Goal: Task Accomplishment & Management: Manage account settings

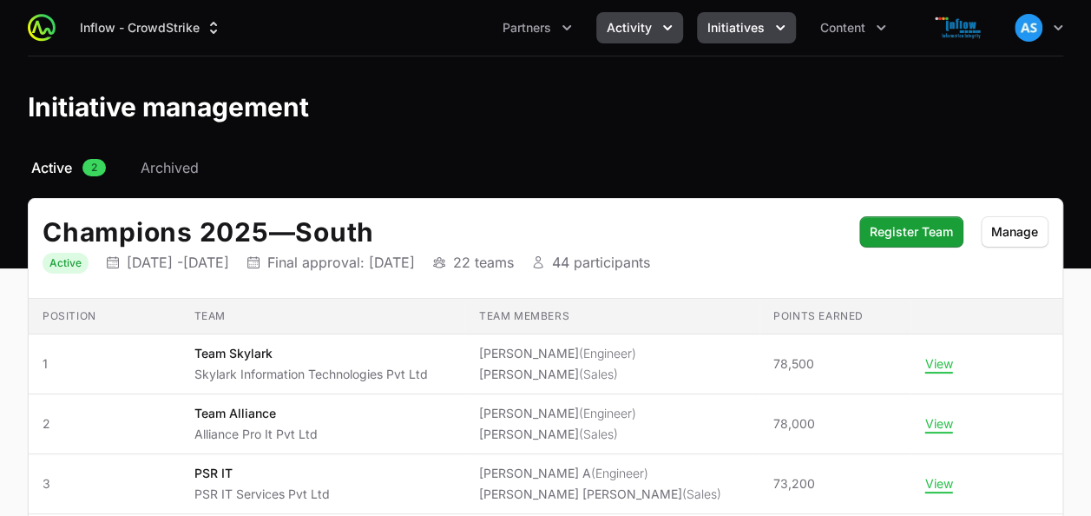
click at [656, 28] on button "Activity" at bounding box center [639, 27] width 87 height 31
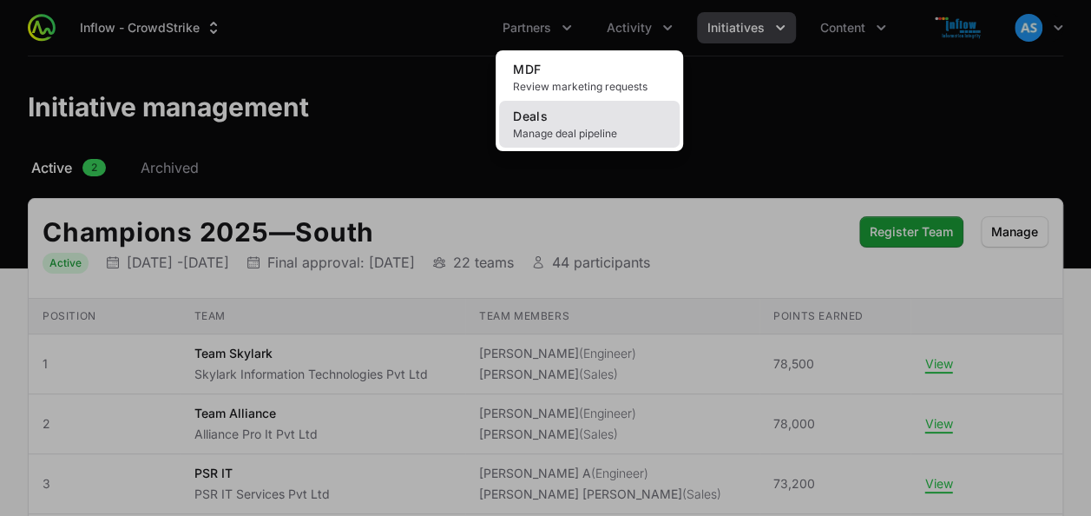
click at [591, 105] on link "Deals Manage deal pipeline" at bounding box center [589, 124] width 181 height 47
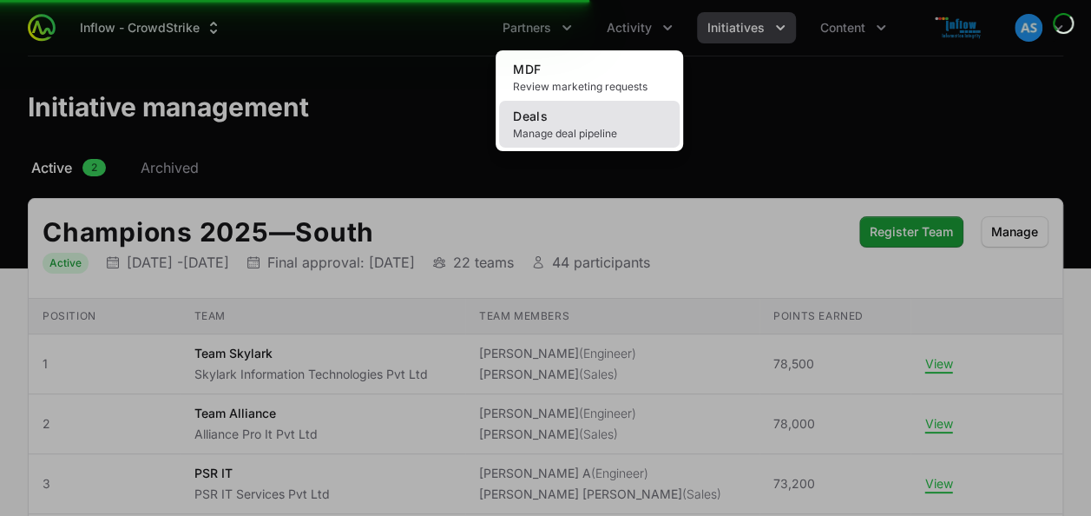
click at [591, 105] on link "Deals Manage deal pipeline" at bounding box center [589, 124] width 181 height 47
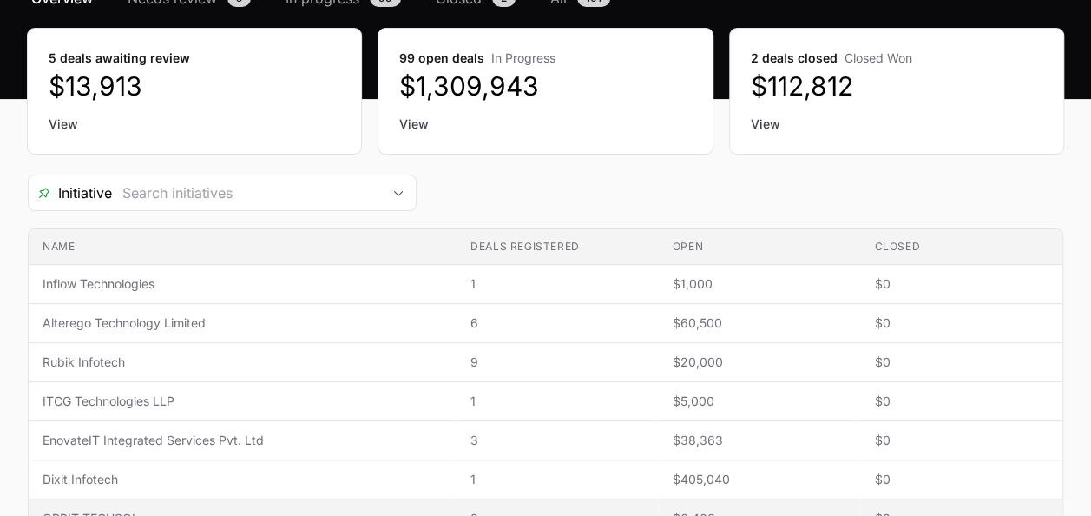
scroll to position [168, 0]
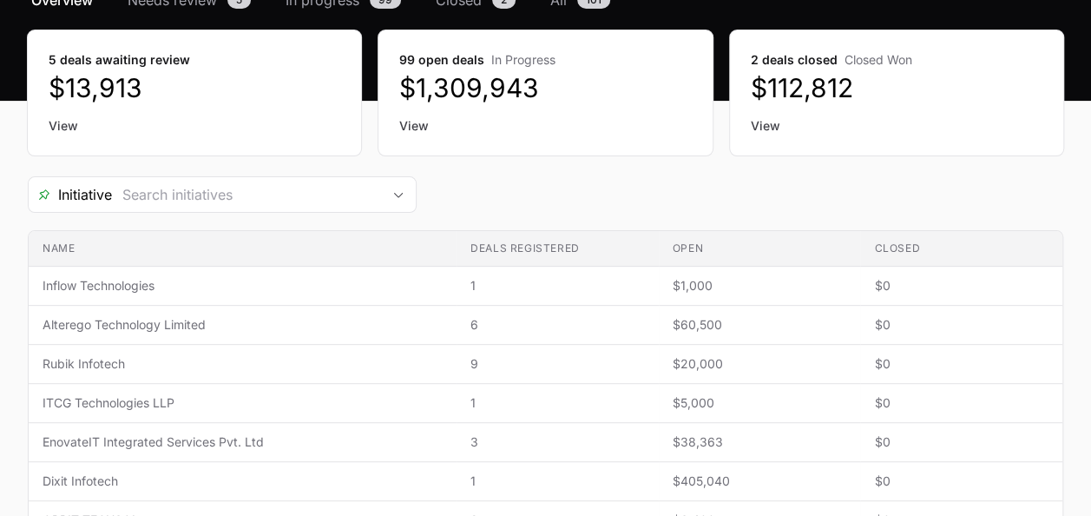
click at [757, 125] on link "View" at bounding box center [897, 125] width 292 height 17
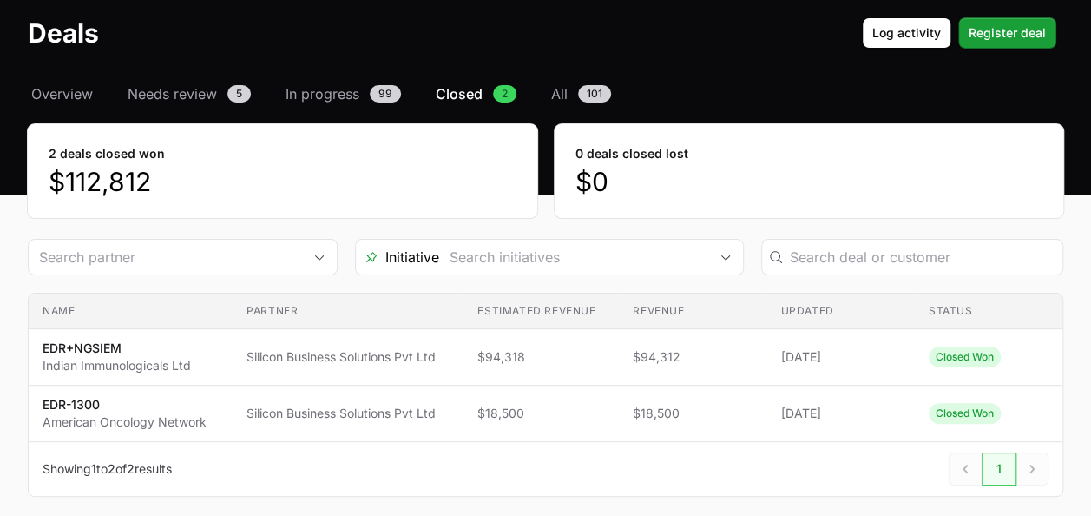
scroll to position [75, 0]
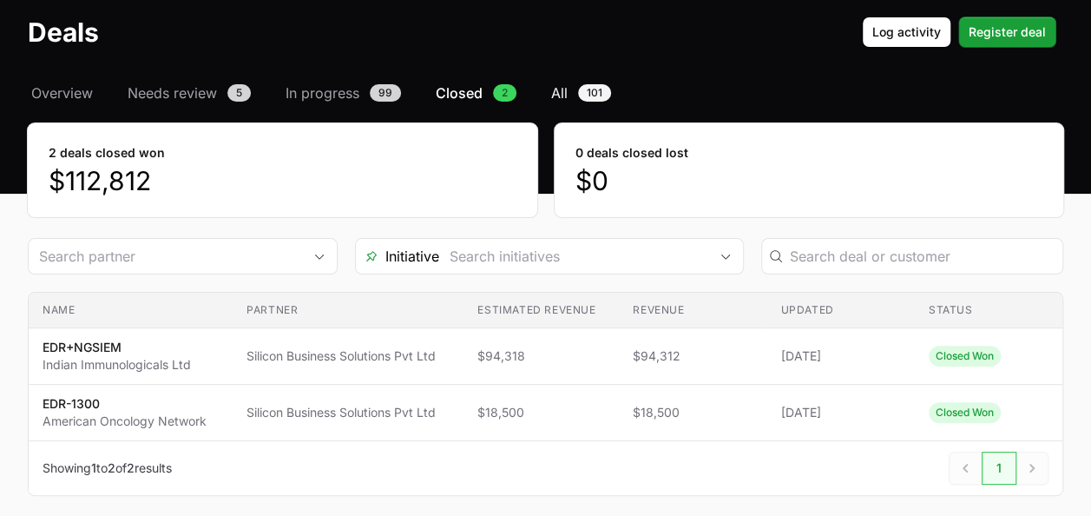
click at [568, 94] on link "All 101" at bounding box center [581, 92] width 67 height 21
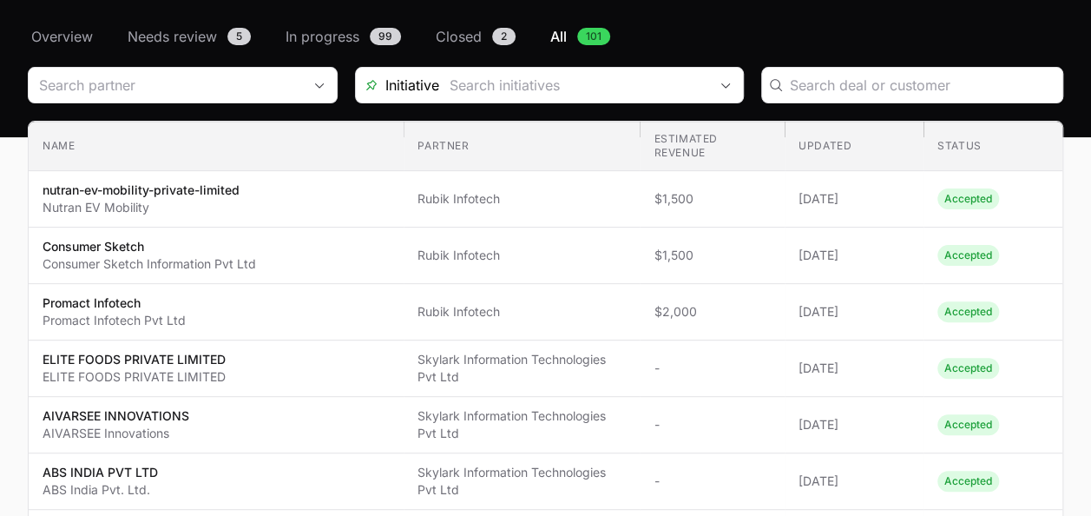
scroll to position [132, 0]
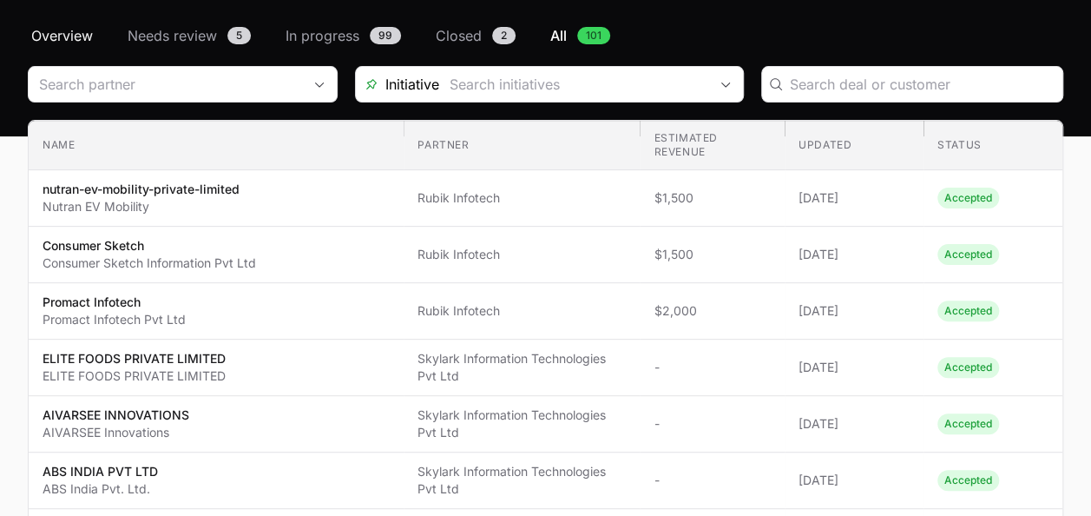
click at [57, 40] on span "Overview" at bounding box center [62, 35] width 62 height 21
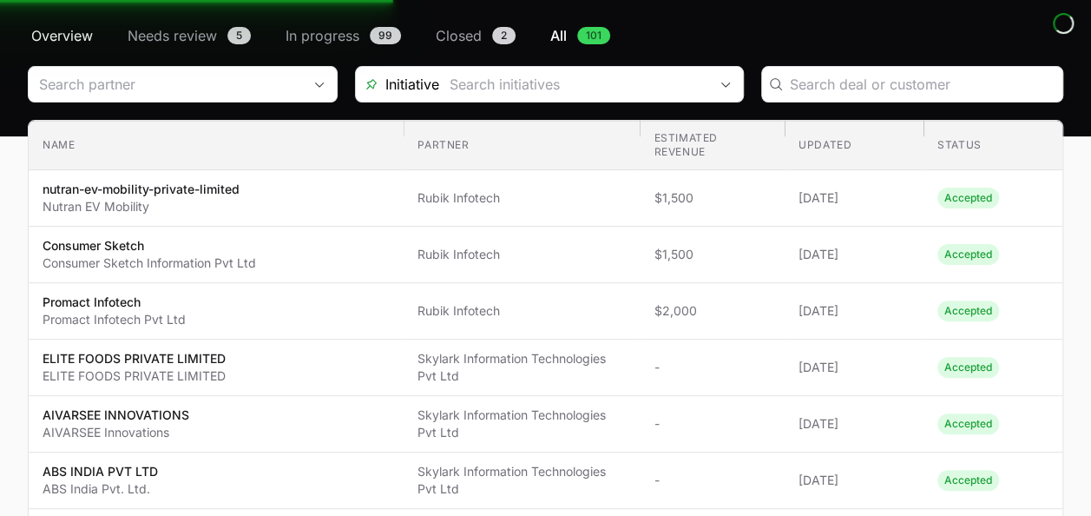
click at [57, 40] on span "Overview" at bounding box center [62, 35] width 62 height 21
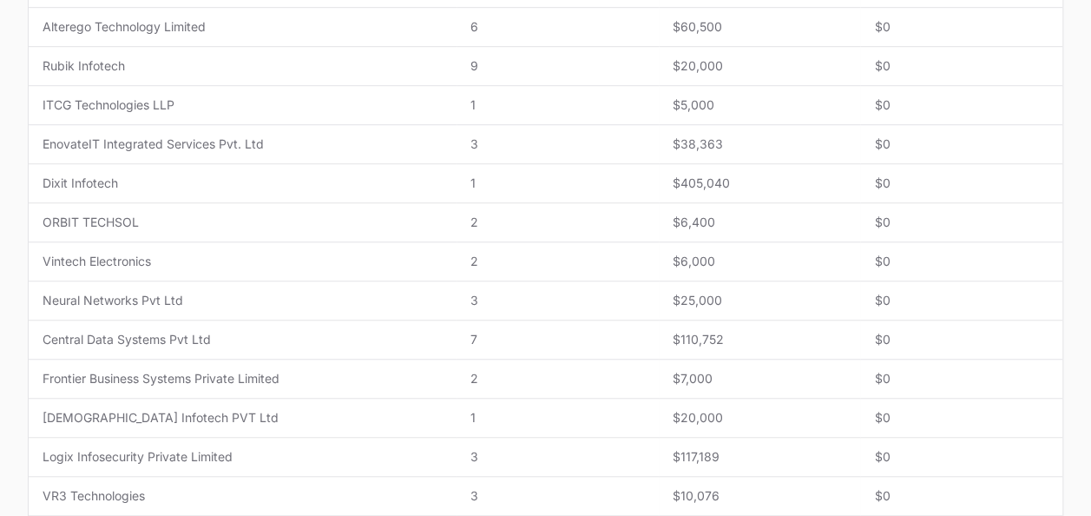
scroll to position [466, 0]
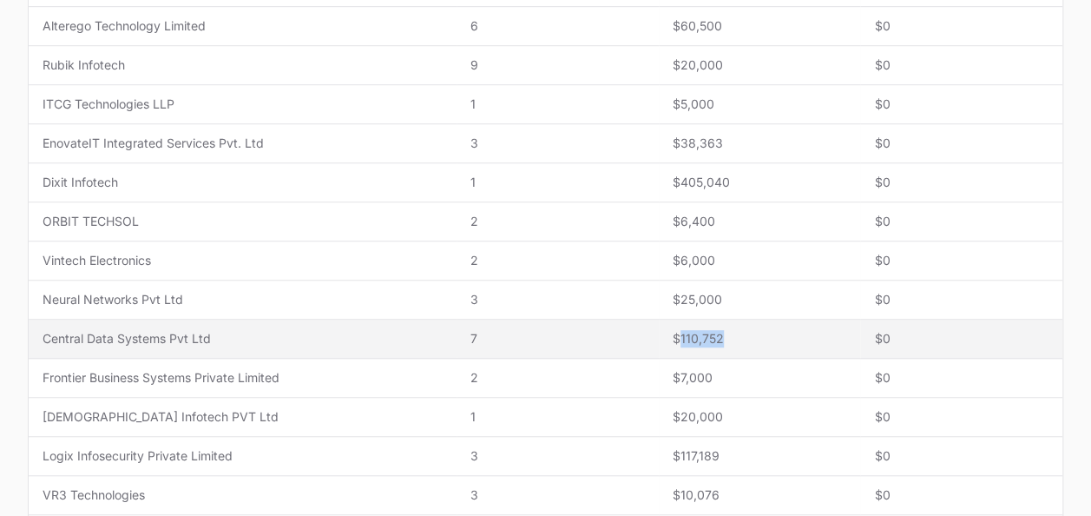
drag, startPoint x: 681, startPoint y: 331, endPoint x: 722, endPoint y: 335, distance: 41.9
click at [722, 335] on span "$110,752" at bounding box center [760, 338] width 175 height 17
copy span "110,752"
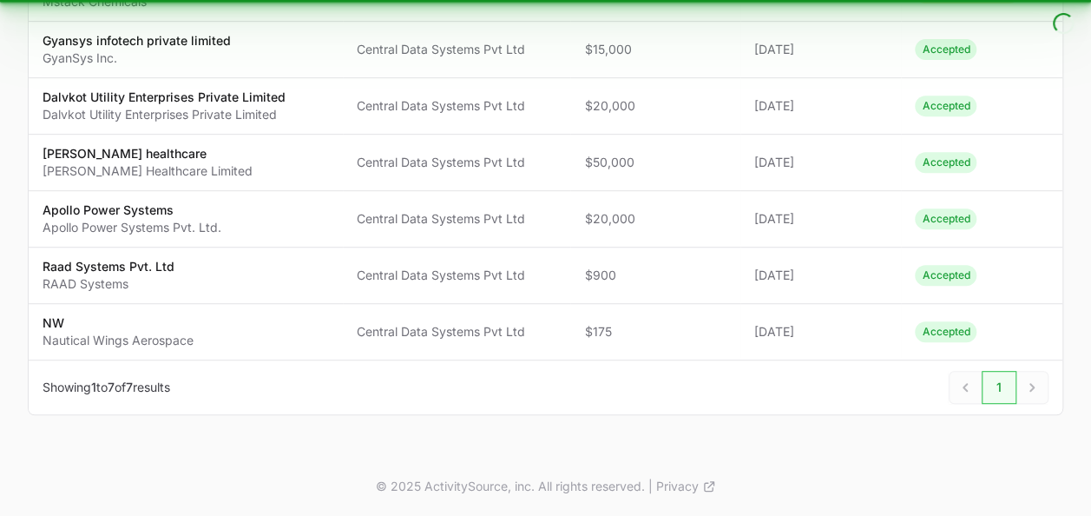
type input "Central Data Systems Pvt Ltd"
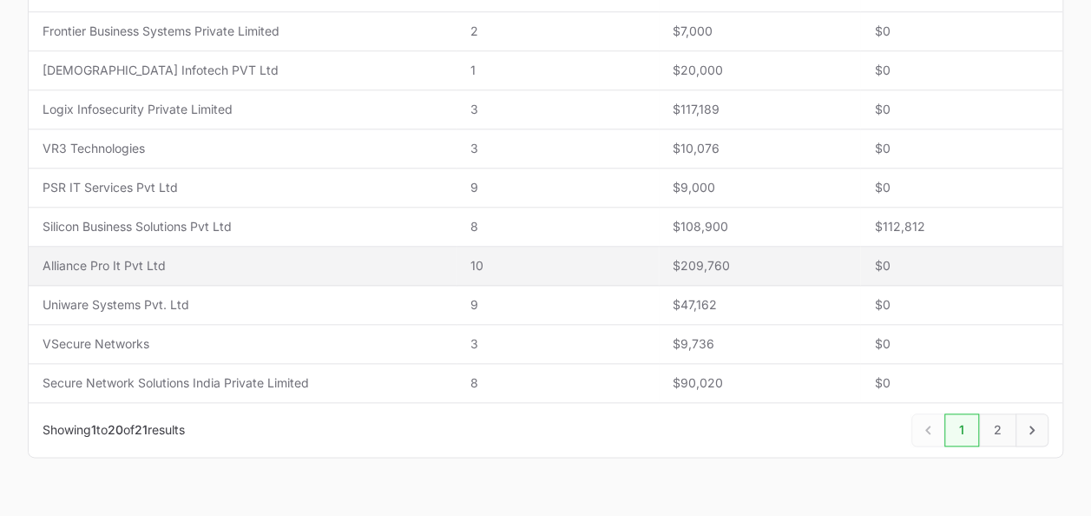
scroll to position [816, 0]
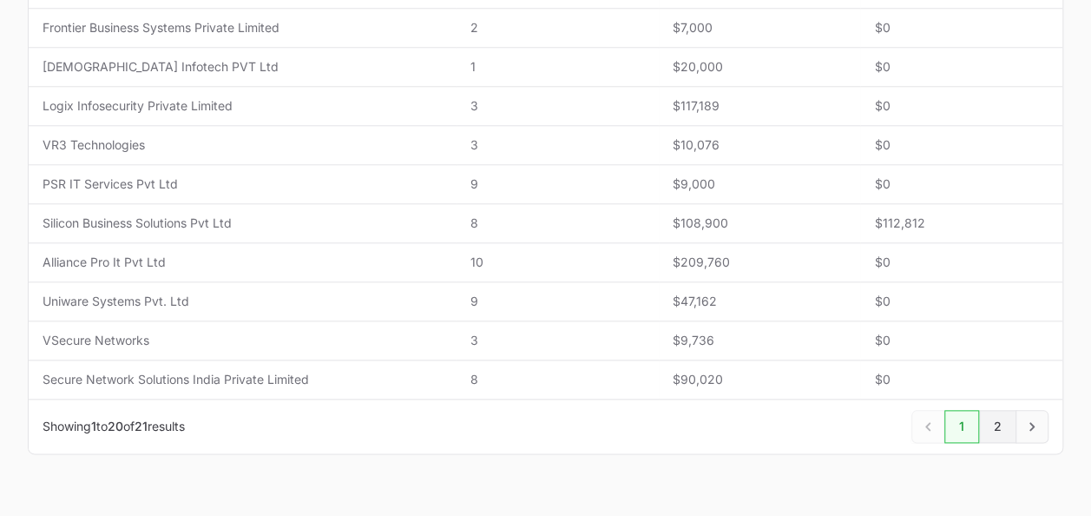
click at [1000, 417] on link "2" at bounding box center [997, 426] width 37 height 33
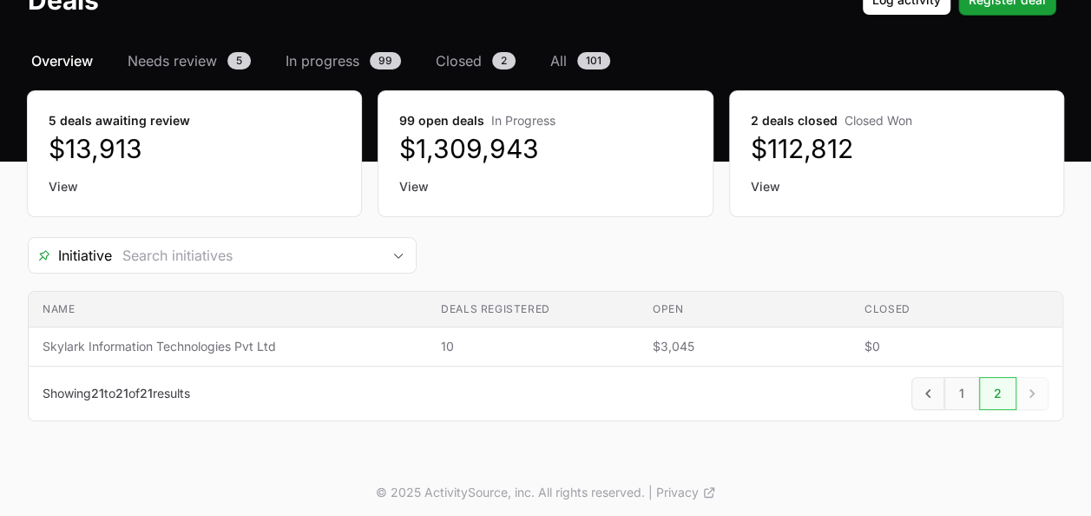
scroll to position [108, 0]
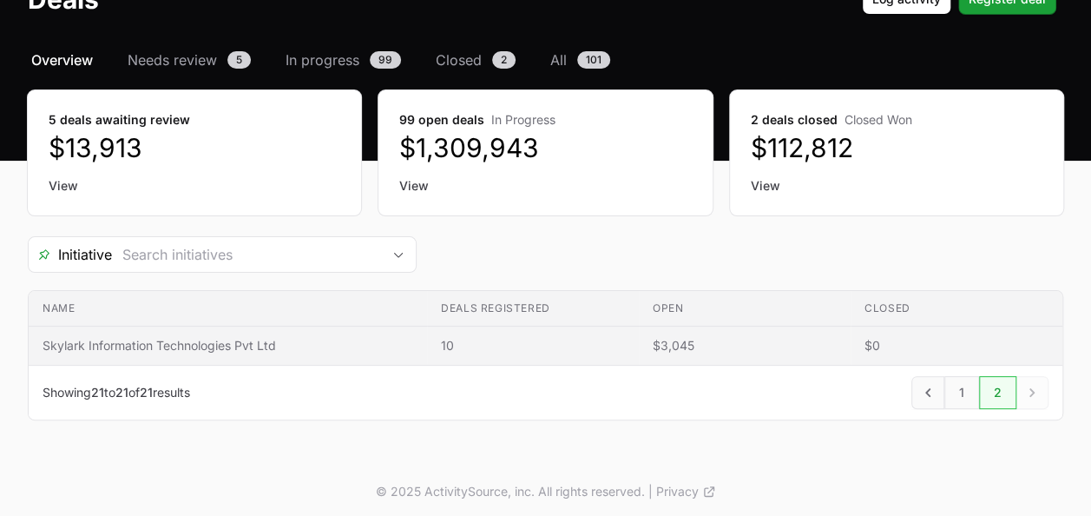
click at [528, 326] on td "Deals registered 10" at bounding box center [533, 345] width 212 height 39
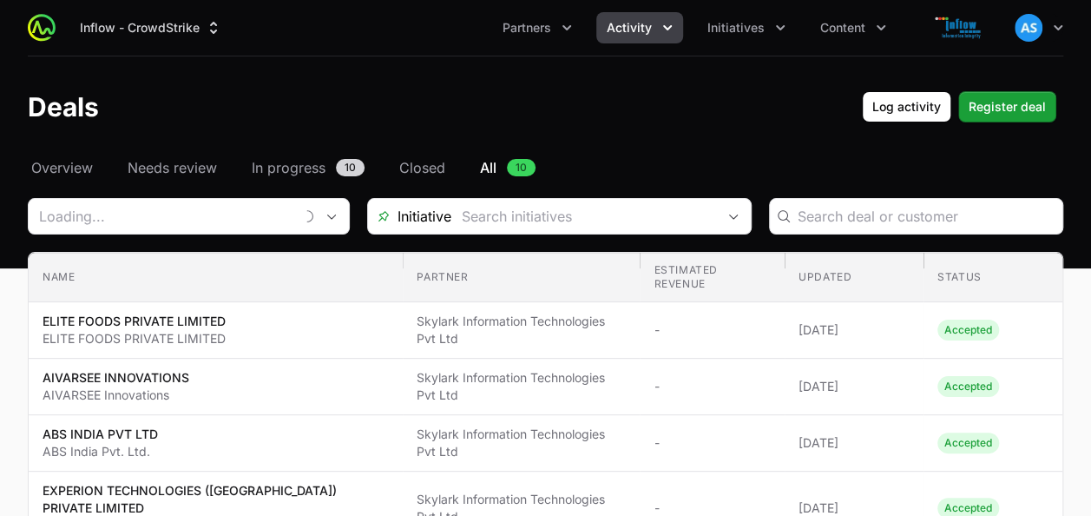
type input "Skylark Information Technologies Pvt Ltd"
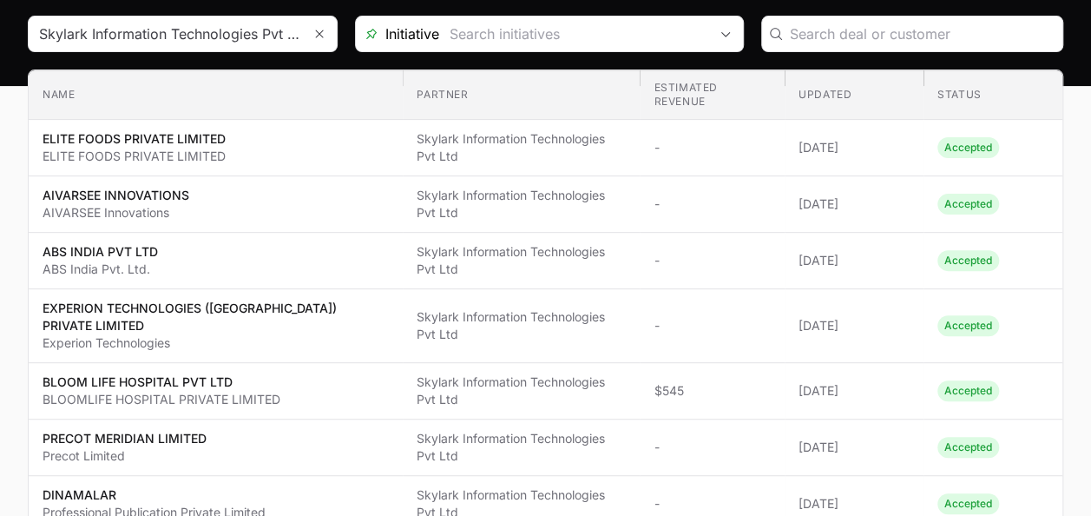
scroll to position [181, 0]
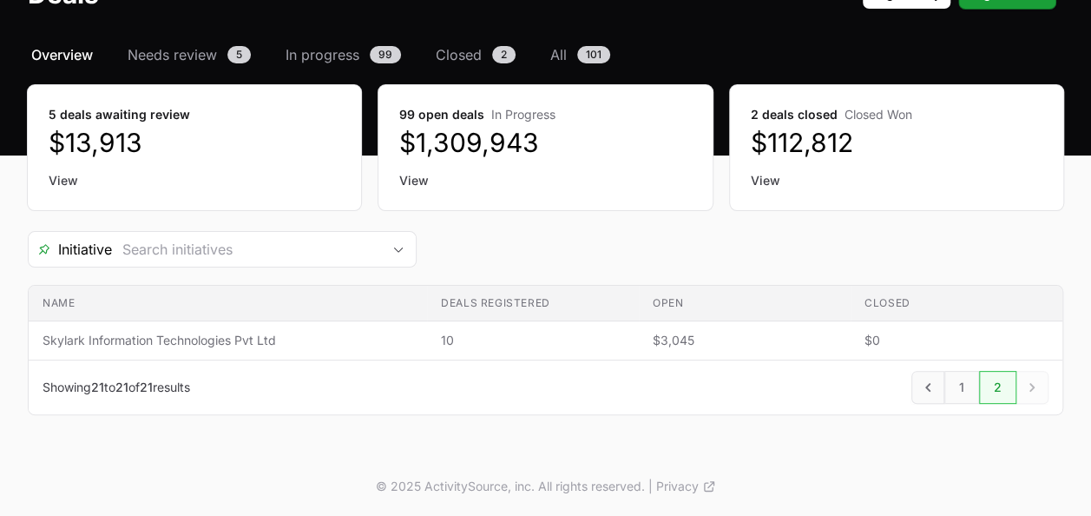
scroll to position [108, 0]
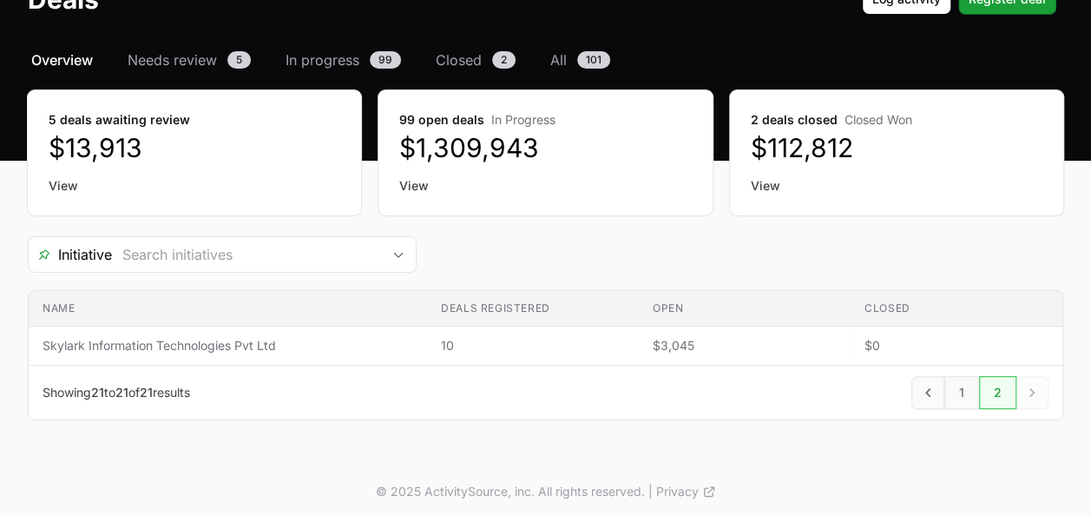
click at [412, 180] on link "View" at bounding box center [545, 185] width 292 height 17
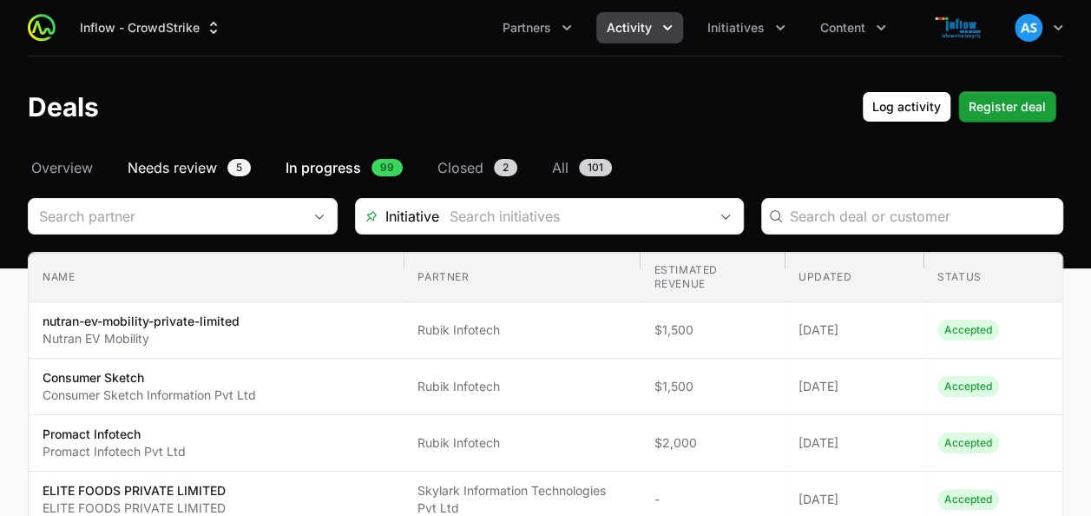
click at [183, 159] on span "Needs review" at bounding box center [172, 167] width 89 height 21
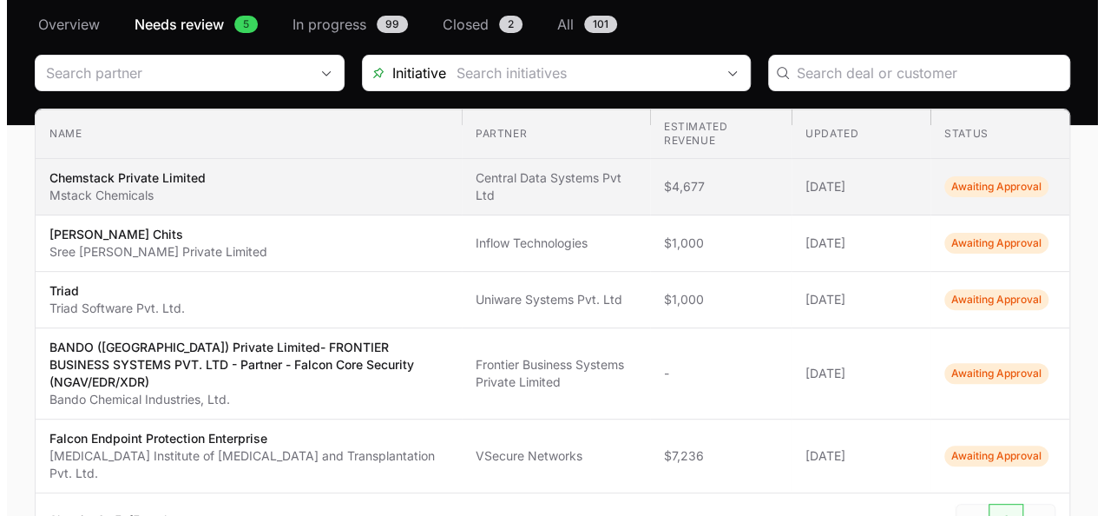
scroll to position [148, 0]
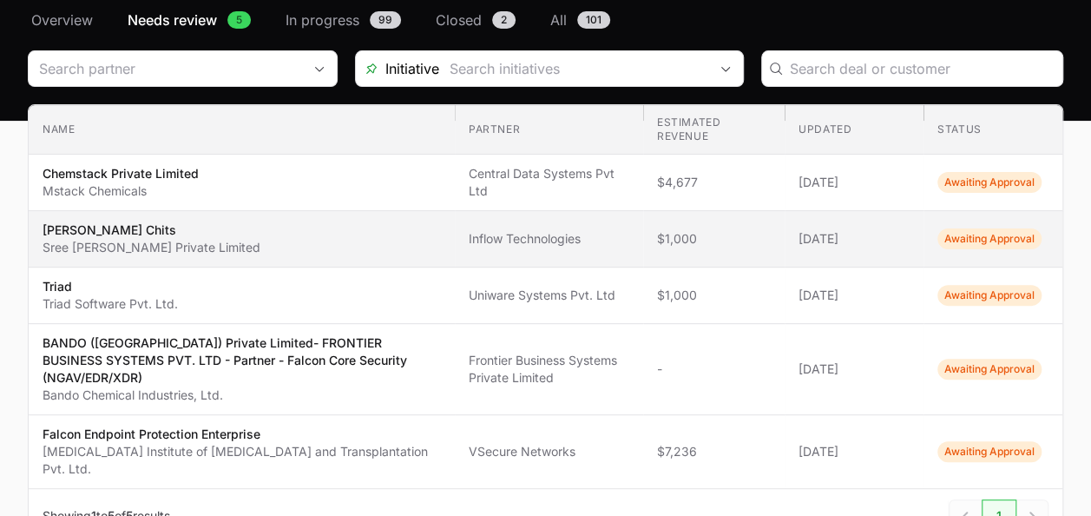
click at [751, 246] on td "Estimated revenue $1,000" at bounding box center [714, 239] width 142 height 56
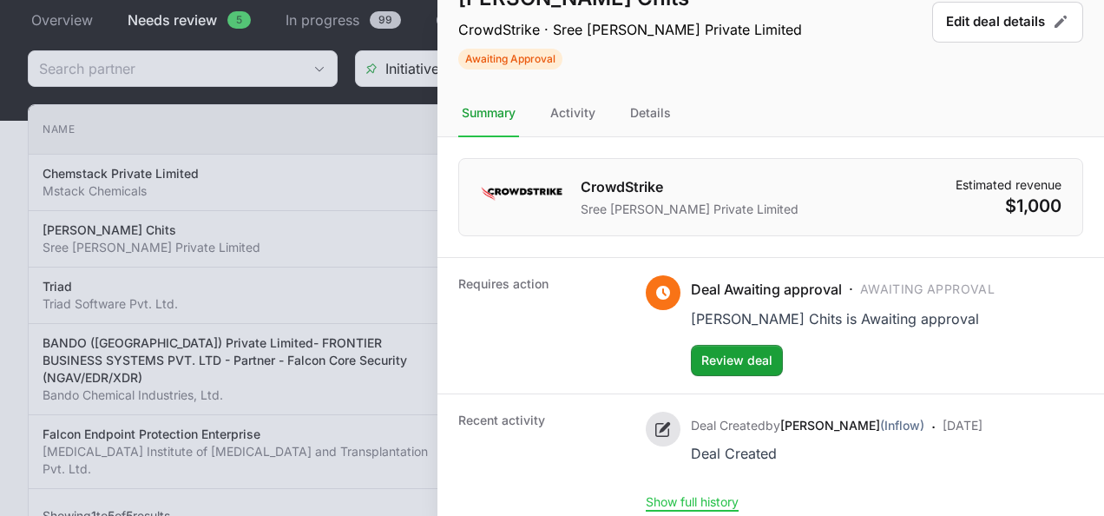
scroll to position [46, 0]
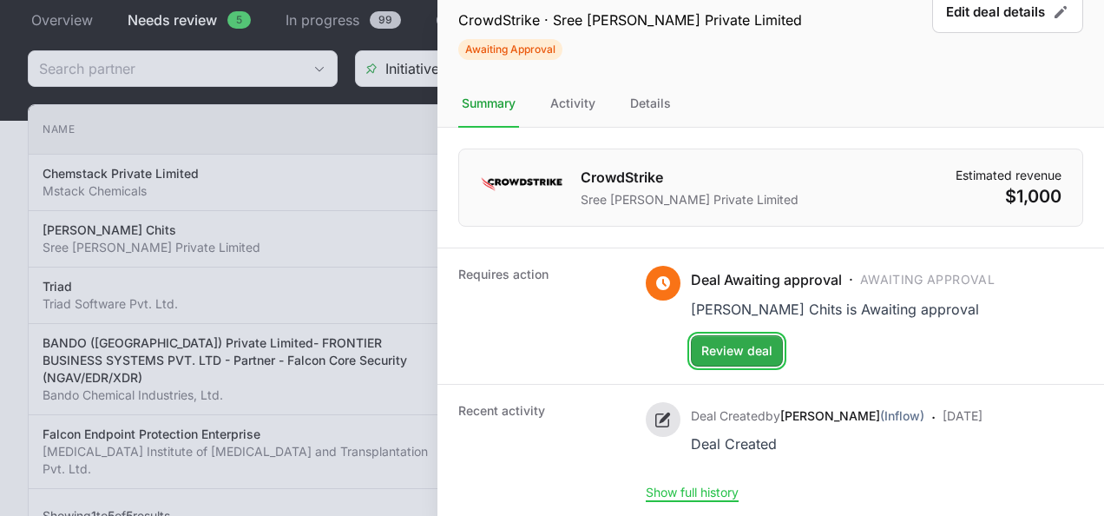
click at [750, 344] on span "Review deal" at bounding box center [736, 350] width 71 height 21
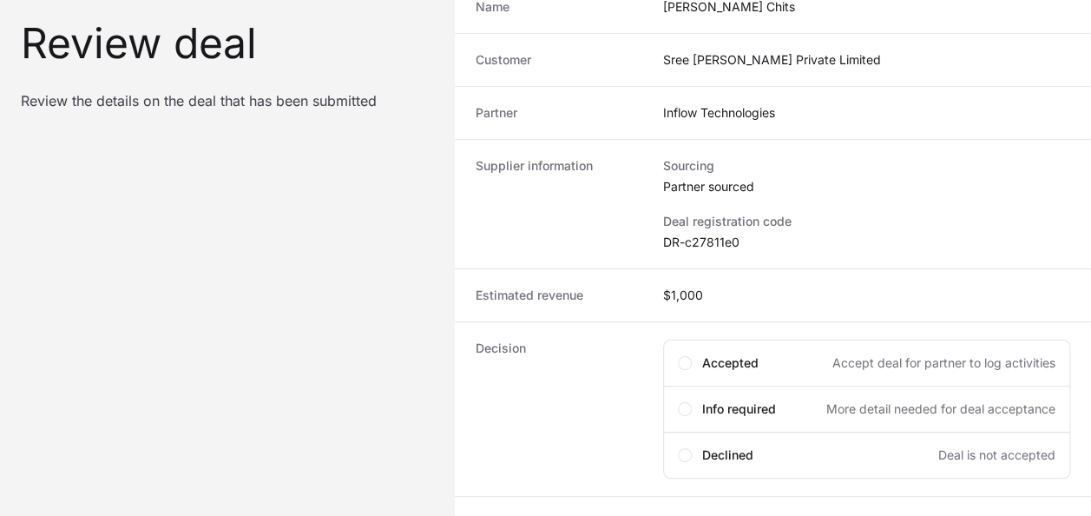
scroll to position [188, 0]
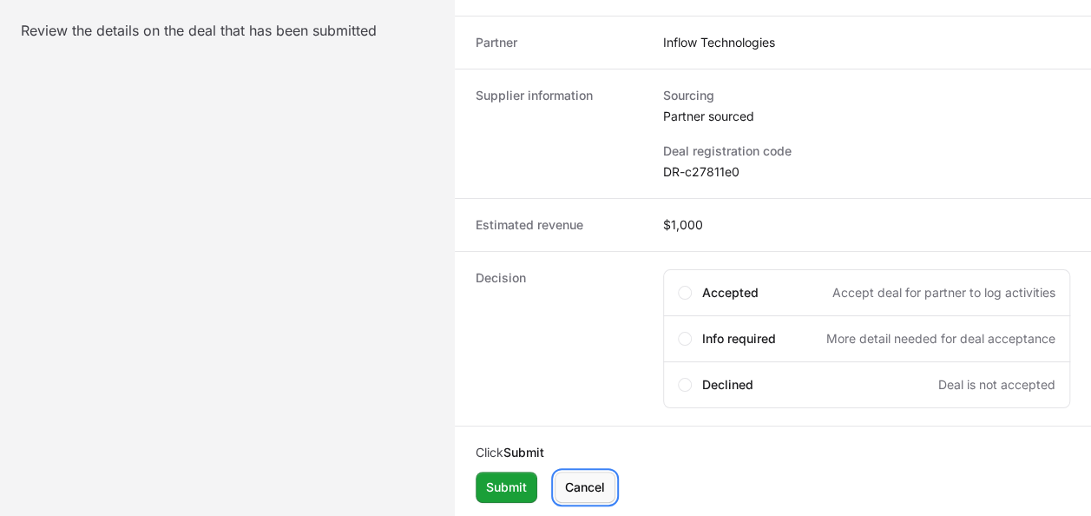
click at [589, 477] on span "Cancel" at bounding box center [585, 487] width 40 height 21
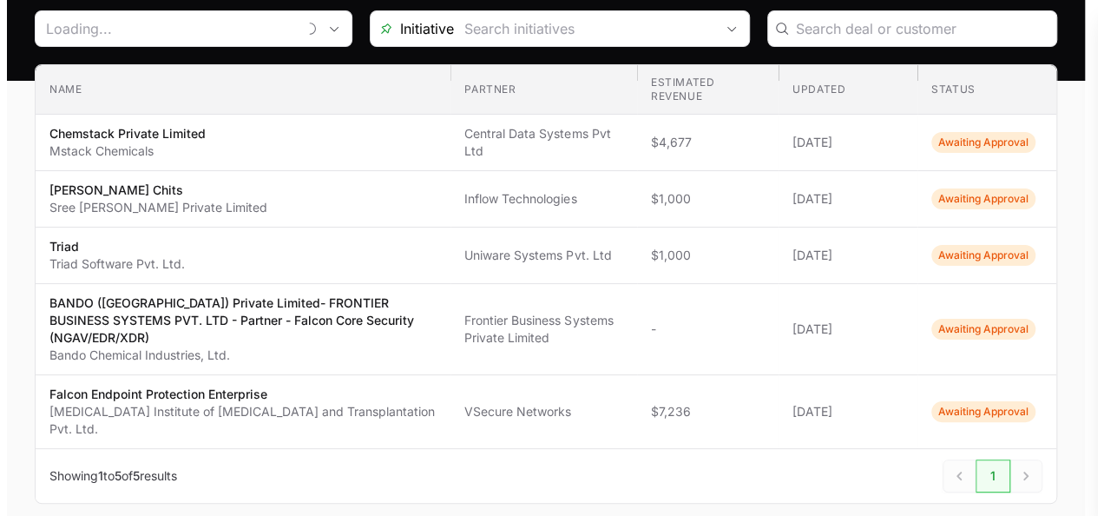
scroll to position [148, 0]
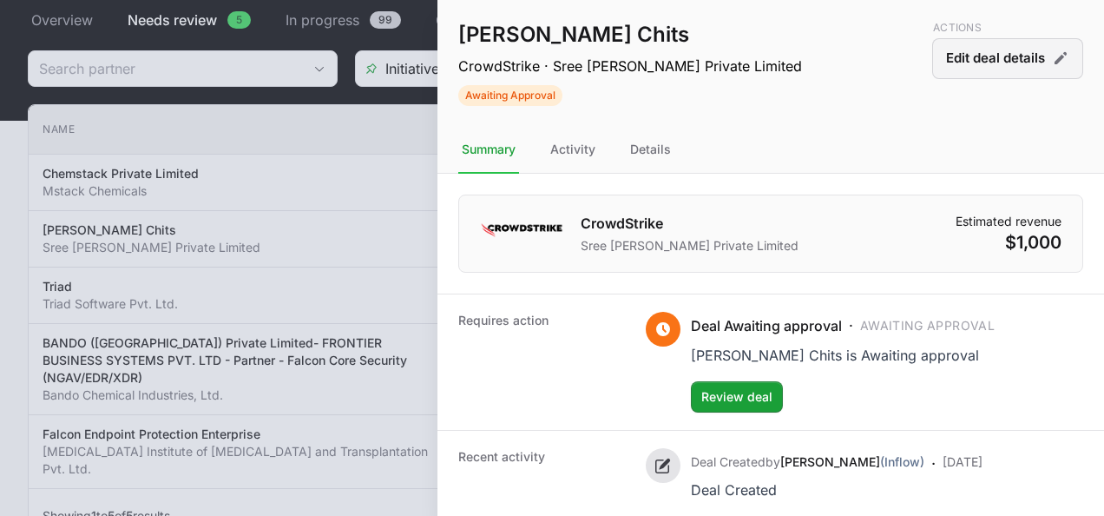
click at [1052, 66] on icon "Deal actions" at bounding box center [1060, 57] width 17 height 17
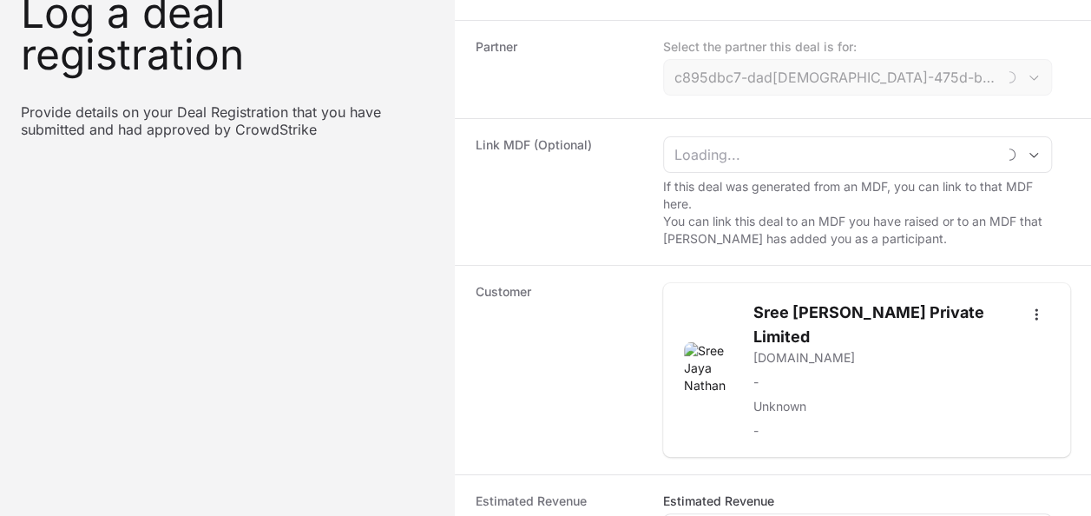
scroll to position [191, 0]
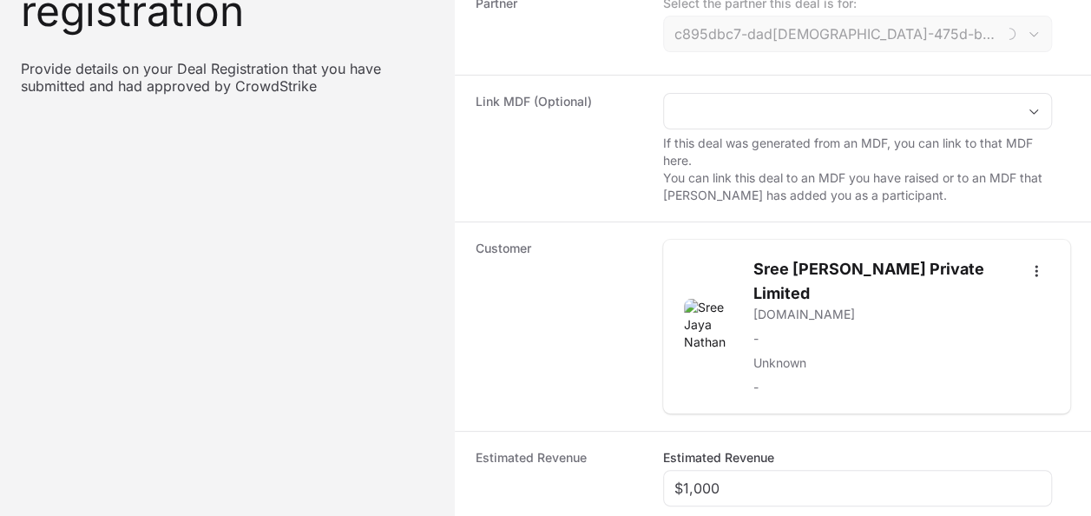
type input "Inflow Technologies"
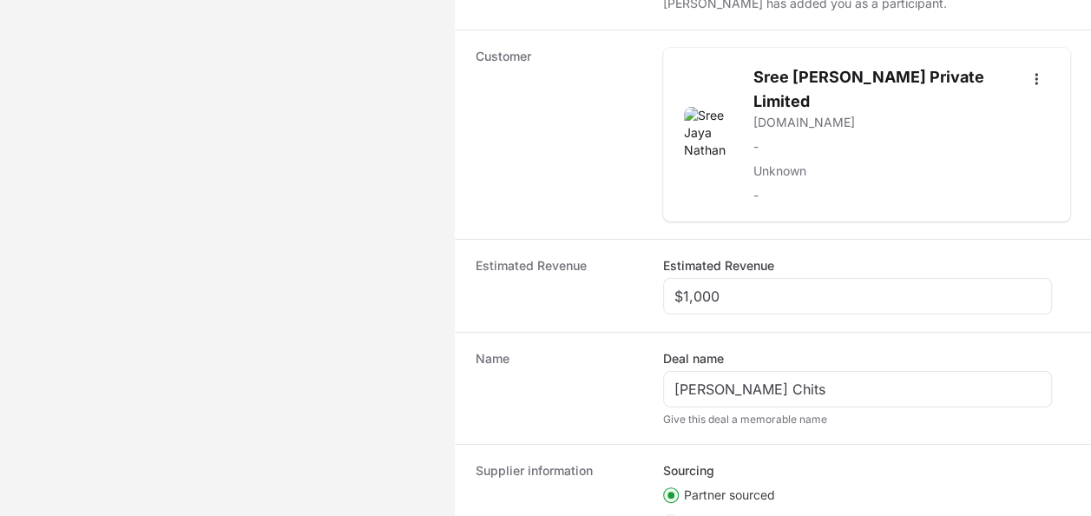
scroll to position [385, 0]
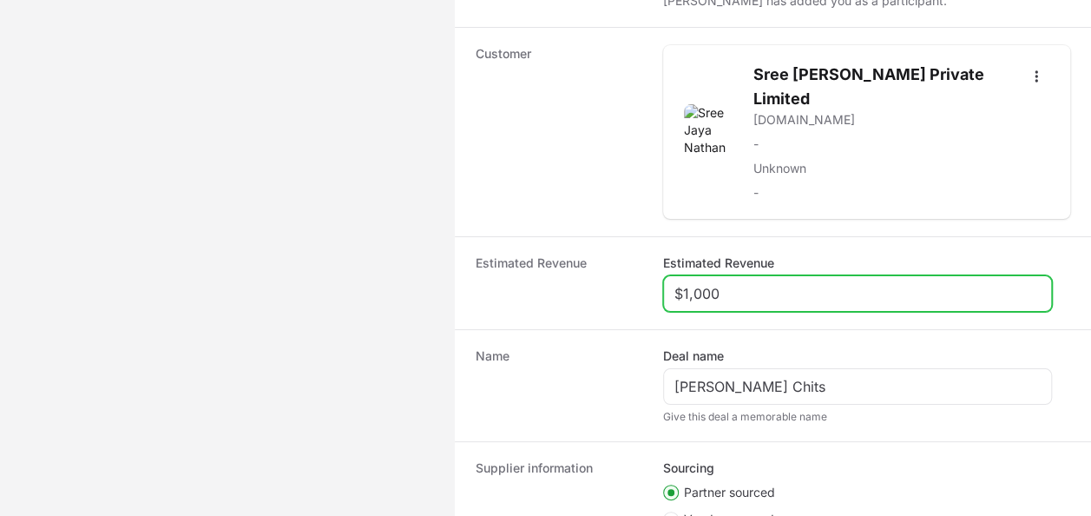
click at [742, 285] on input "$1,000" at bounding box center [858, 293] width 366 height 21
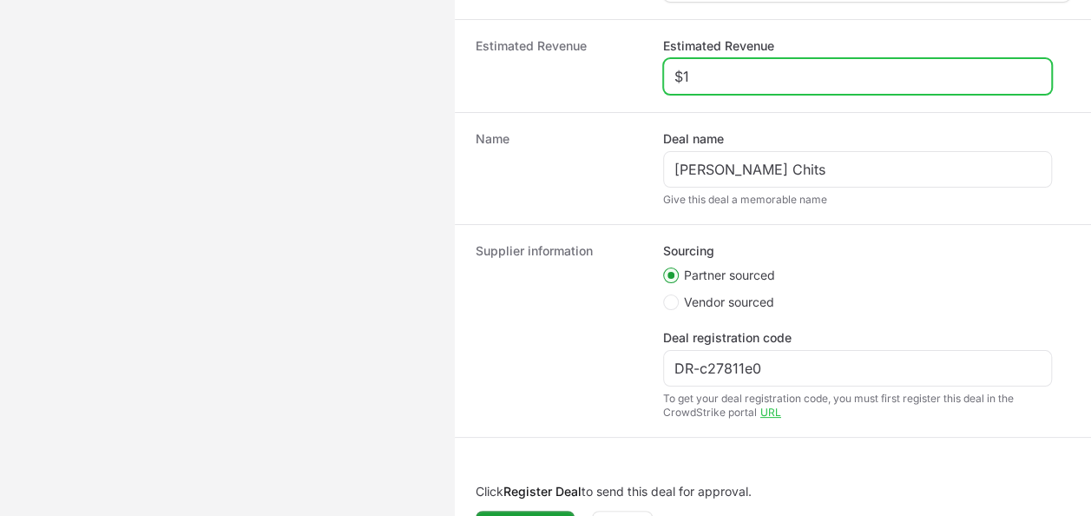
scroll to position [641, 0]
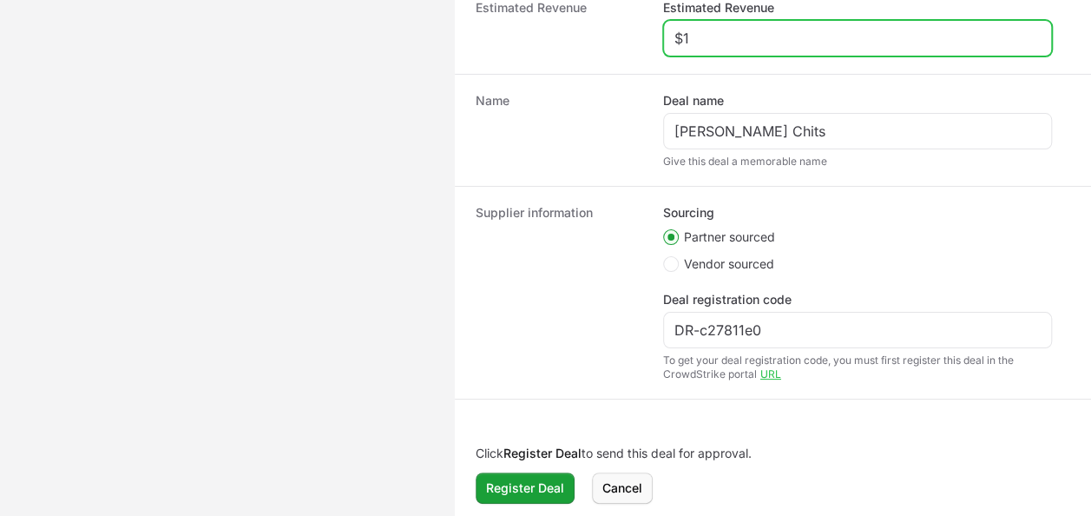
type input "$1"
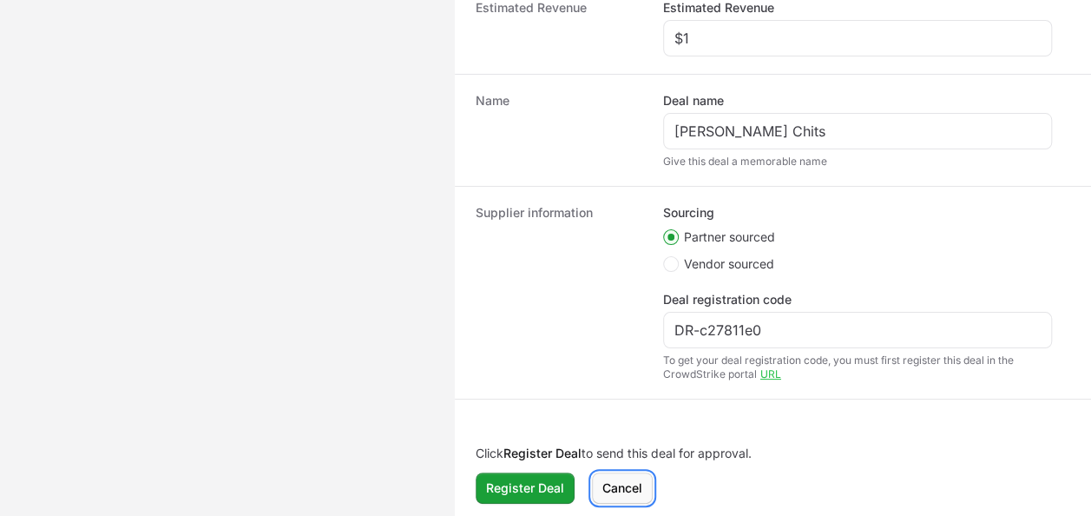
click at [620, 480] on span "Cancel" at bounding box center [623, 487] width 40 height 21
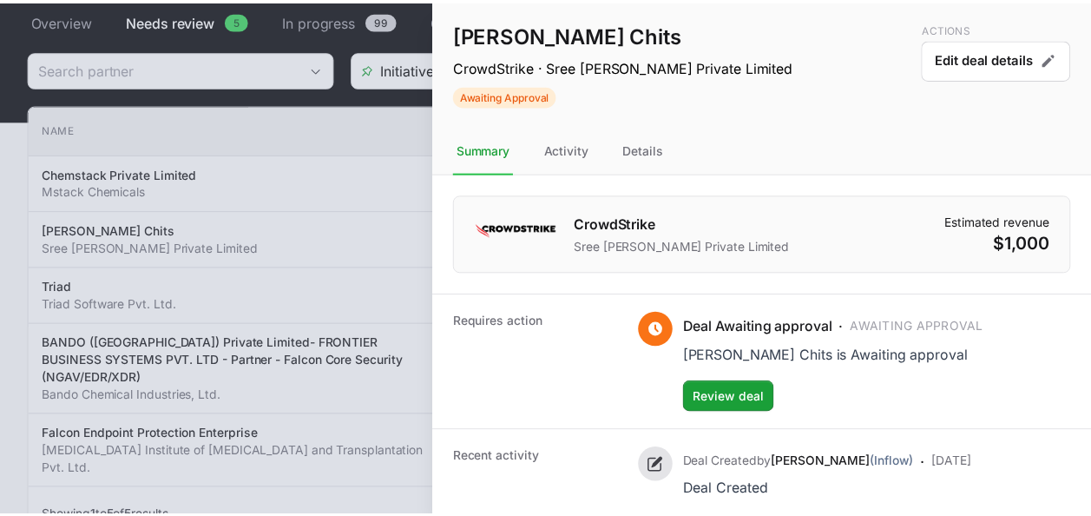
scroll to position [46, 0]
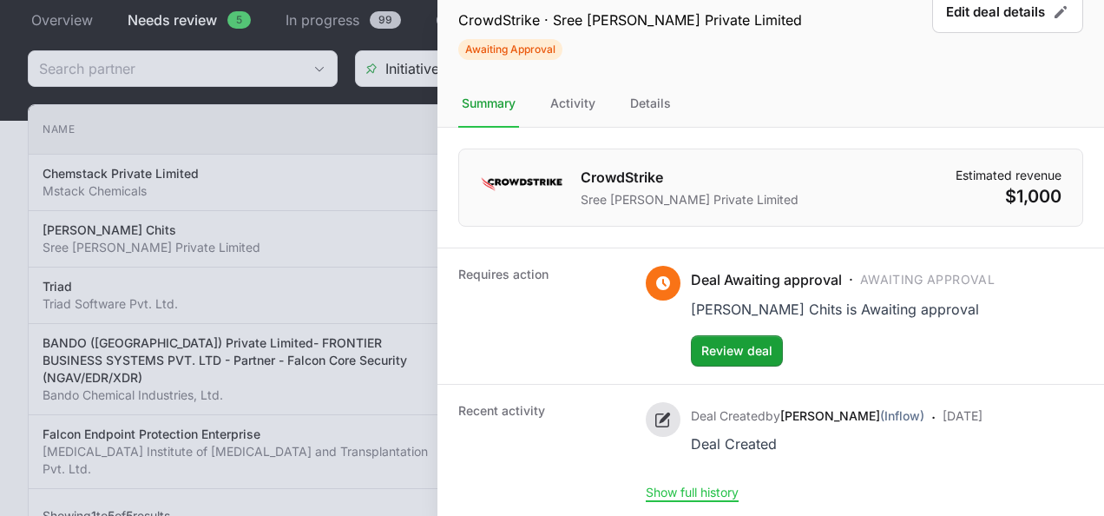
click at [366, 346] on div at bounding box center [552, 258] width 1104 height 516
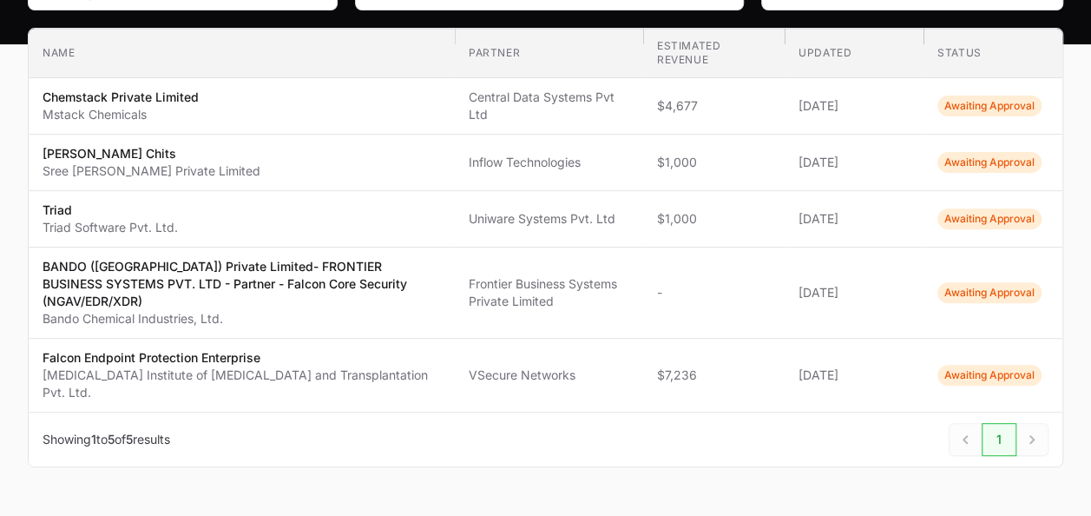
scroll to position [225, 0]
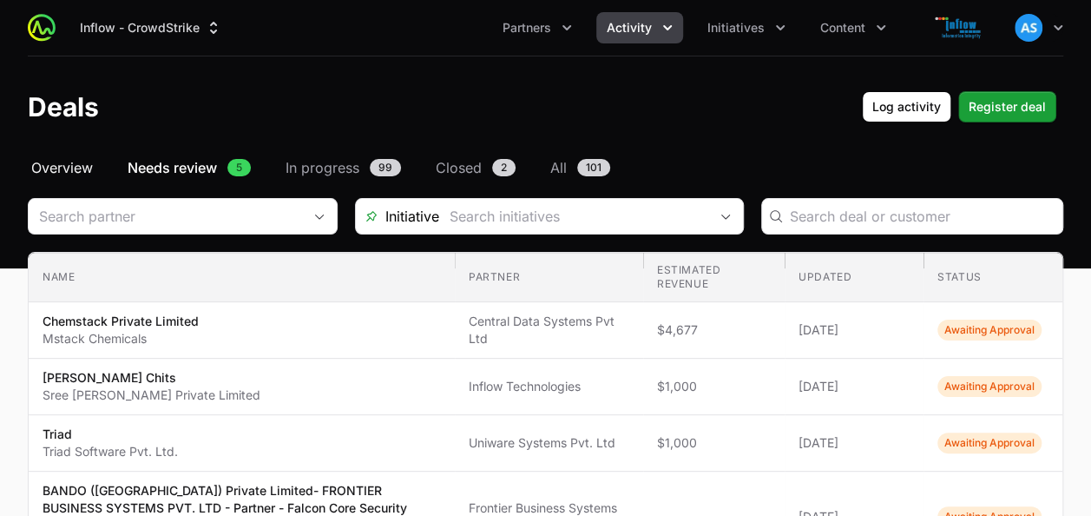
click at [76, 167] on span "Overview" at bounding box center [62, 167] width 62 height 21
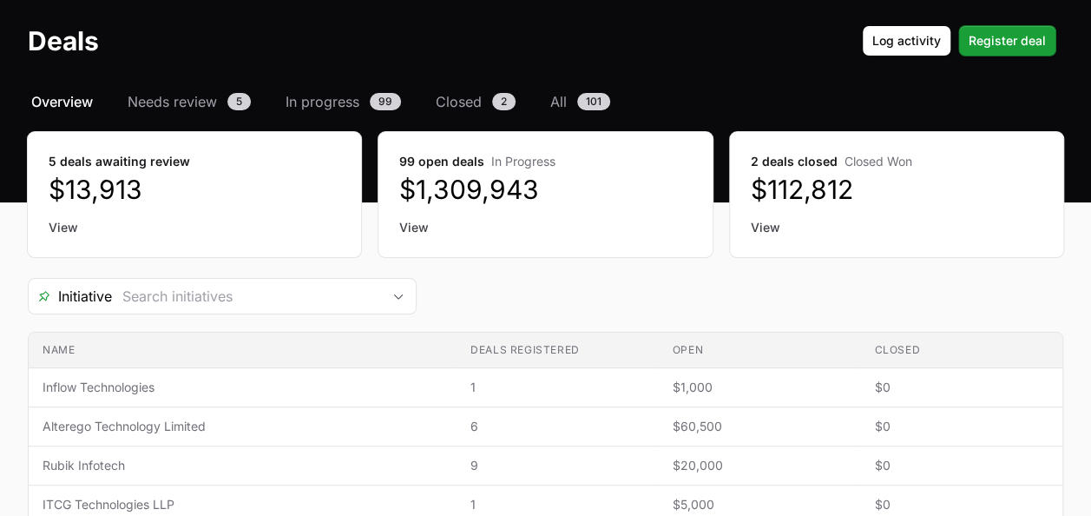
scroll to position [67, 0]
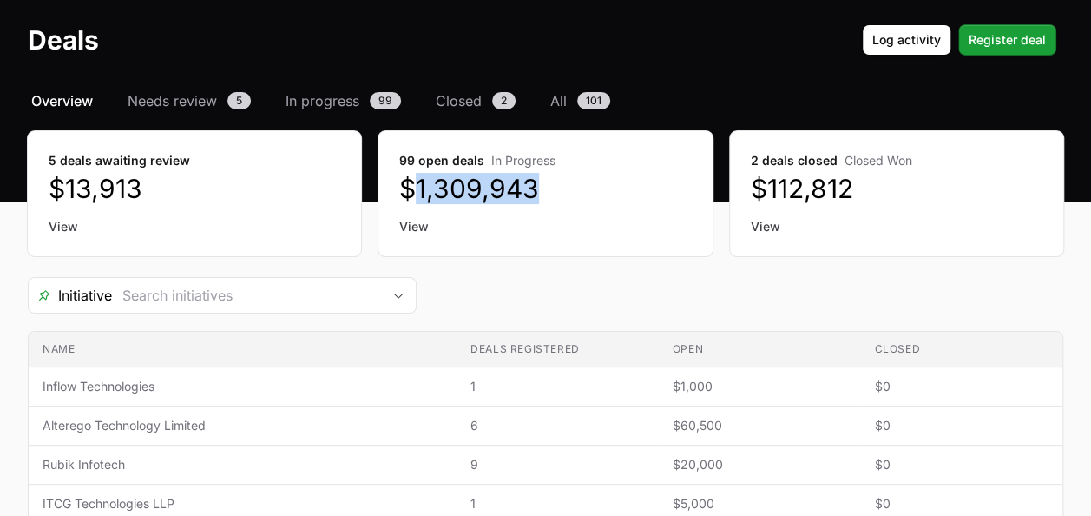
drag, startPoint x: 535, startPoint y: 182, endPoint x: 415, endPoint y: 181, distance: 119.8
click at [415, 181] on dd "$1,309,943" at bounding box center [545, 188] width 292 height 31
click at [512, 307] on div "Initiative" at bounding box center [546, 295] width 1036 height 36
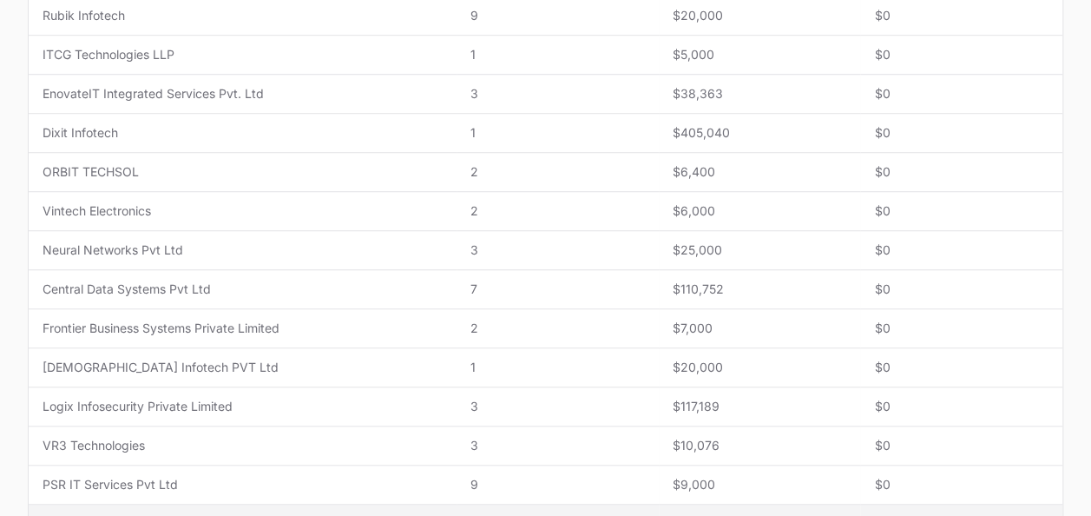
scroll to position [513, 0]
